Goal: Find contact information: Find contact information

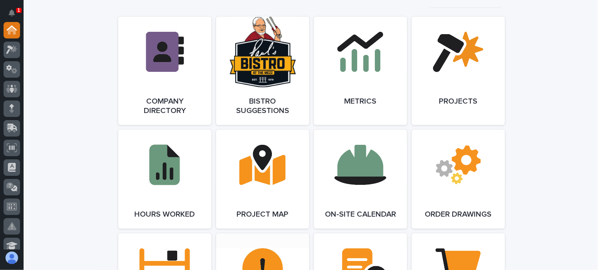
scroll to position [550, 0]
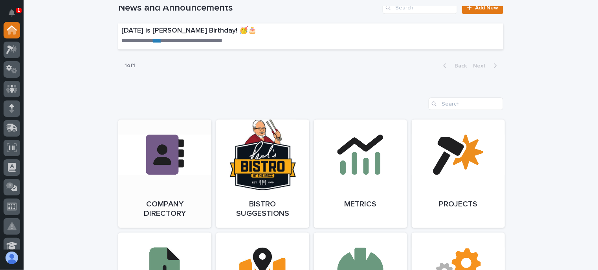
click at [158, 182] on link "Open Link" at bounding box center [164, 174] width 93 height 108
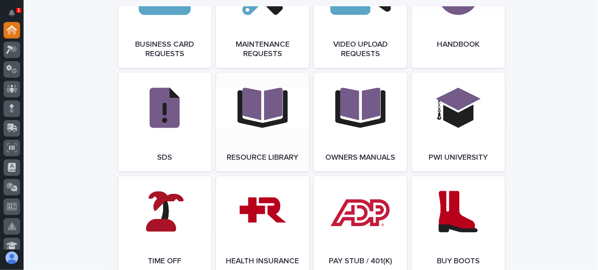
scroll to position [1335, 0]
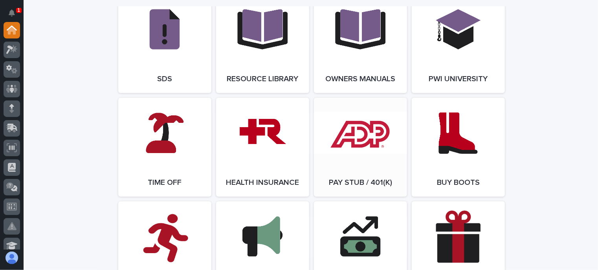
click at [348, 166] on link "Open Link" at bounding box center [360, 147] width 93 height 99
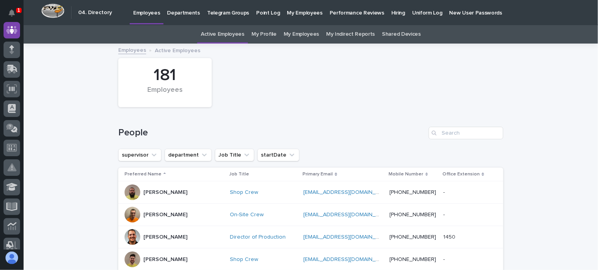
scroll to position [39, 0]
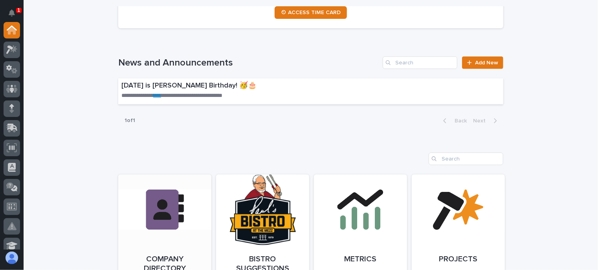
scroll to position [589, 0]
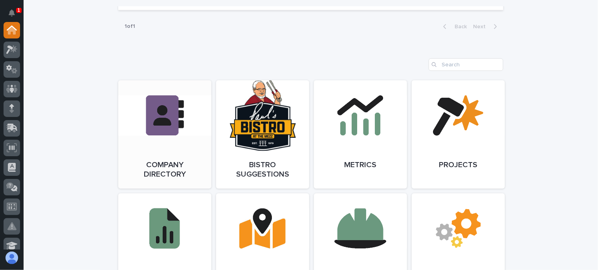
click at [166, 153] on link "Open Link" at bounding box center [164, 134] width 93 height 108
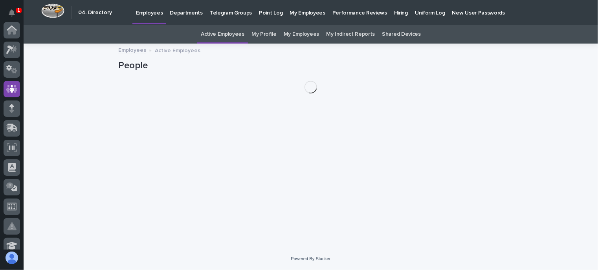
scroll to position [59, 0]
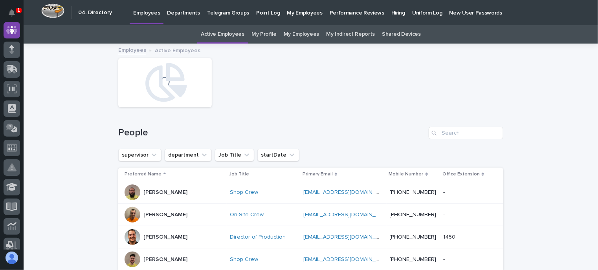
click at [181, 13] on p "Departments" at bounding box center [183, 8] width 33 height 16
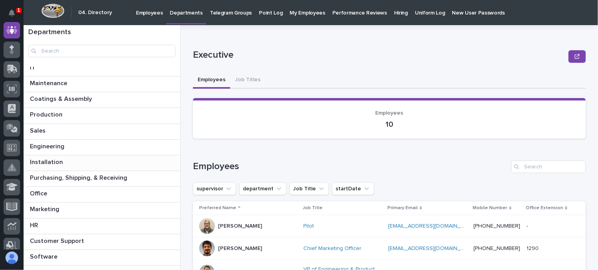
scroll to position [42, 0]
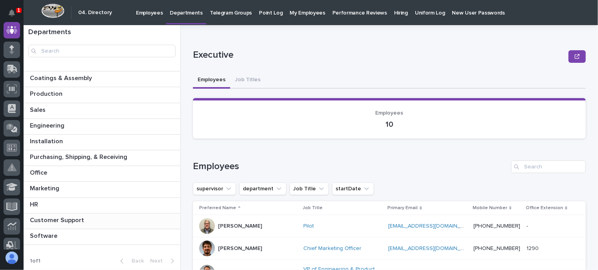
click at [70, 220] on p "Customer Support" at bounding box center [58, 219] width 56 height 9
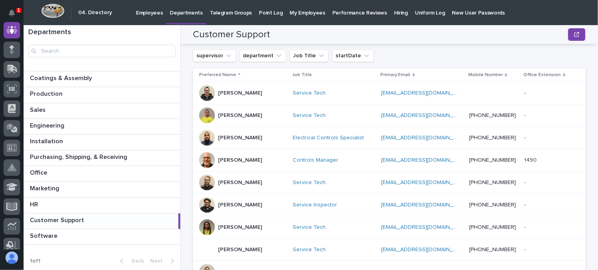
scroll to position [157, 0]
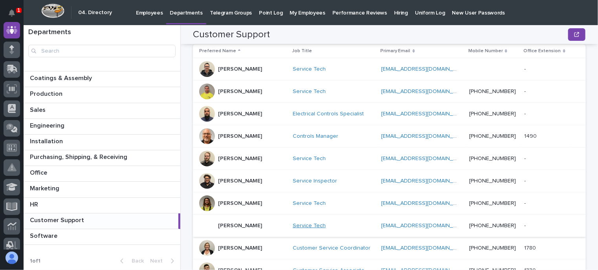
click at [293, 223] on link "Service Tech" at bounding box center [309, 226] width 33 height 7
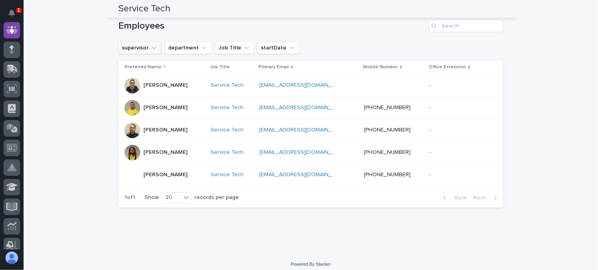
scroll to position [256, 0]
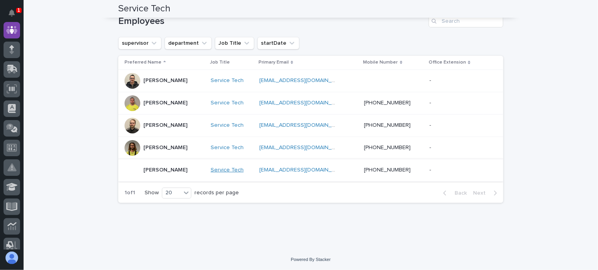
click at [211, 167] on link "Service Tech" at bounding box center [226, 170] width 33 height 7
click at [284, 170] on link "jwsurm@outlook.com" at bounding box center [303, 169] width 89 height 5
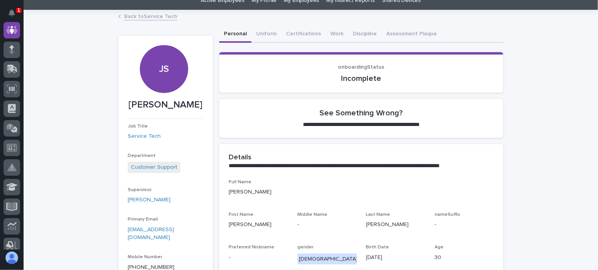
scroll to position [118, 0]
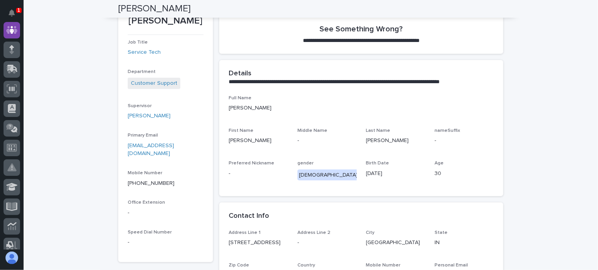
click at [525, 31] on div "**********" at bounding box center [311, 171] width 574 height 489
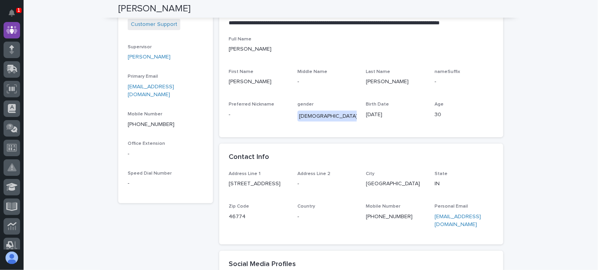
scroll to position [196, 0]
